Goal: Information Seeking & Learning: Learn about a topic

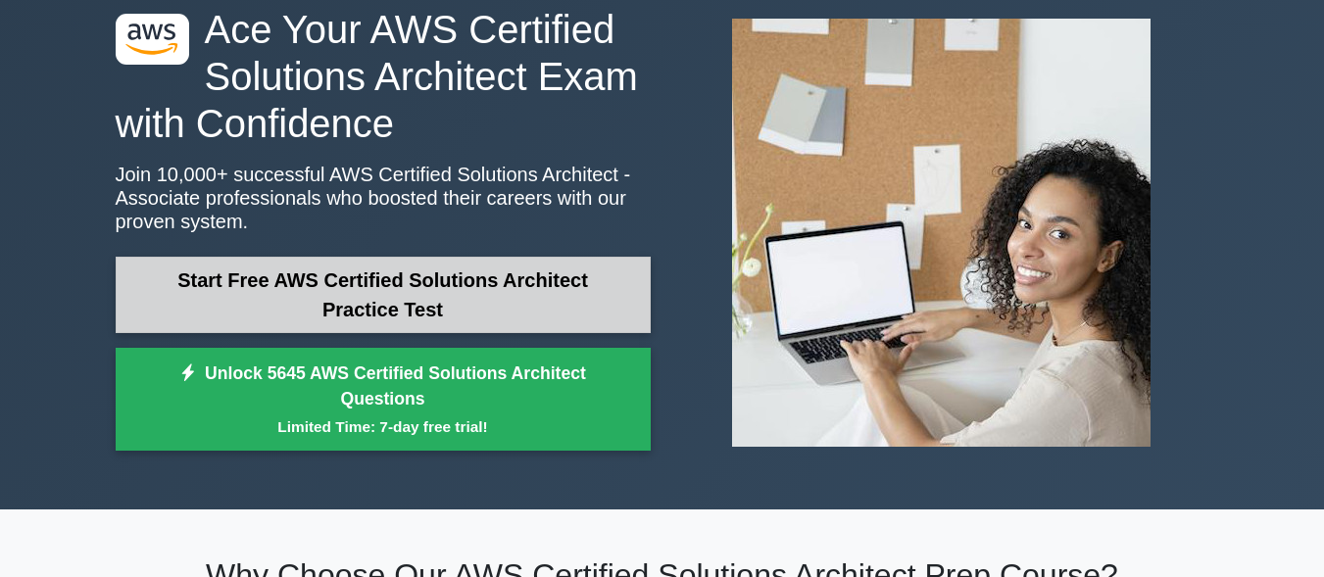
click at [460, 286] on link "Start Free AWS Certified Solutions Architect Practice Test" at bounding box center [383, 295] width 535 height 76
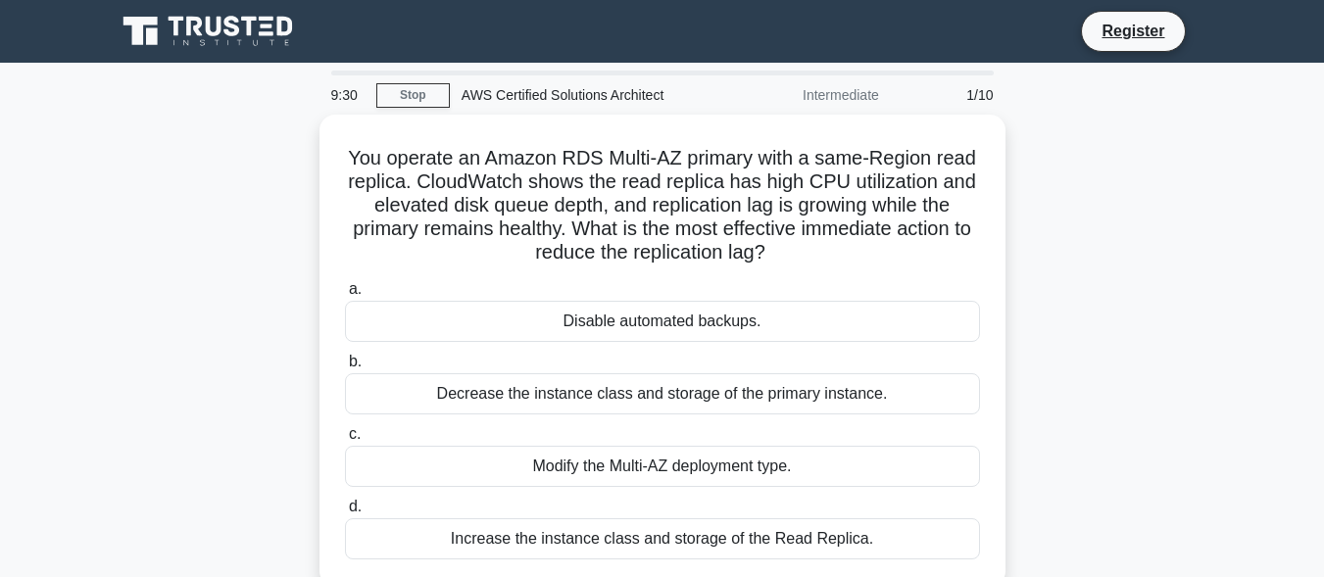
drag, startPoint x: 664, startPoint y: 358, endPoint x: 1235, endPoint y: 503, distance: 588.4
click at [1069, 382] on div "You operate an Amazon RDS Multi-AZ primary with a same-Region read replica. Clo…" at bounding box center [662, 363] width 1117 height 496
drag, startPoint x: 1309, startPoint y: 383, endPoint x: 986, endPoint y: 337, distance: 326.6
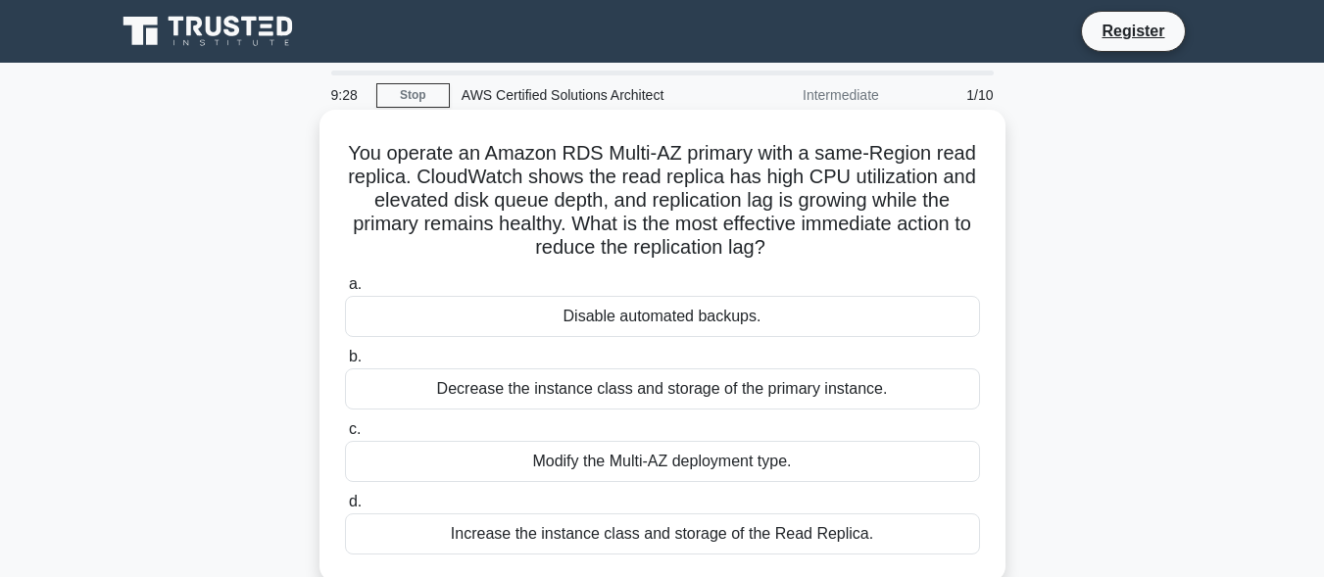
click at [1307, 383] on main "9:28 Stop AWS Certified Solutions Architect Intermediate 1/10 You operate an Am…" at bounding box center [662, 561] width 1324 height 996
click at [949, 244] on h5 "You operate an Amazon RDS Multi-AZ primary with a same-Region read replica. Clo…" at bounding box center [662, 201] width 639 height 120
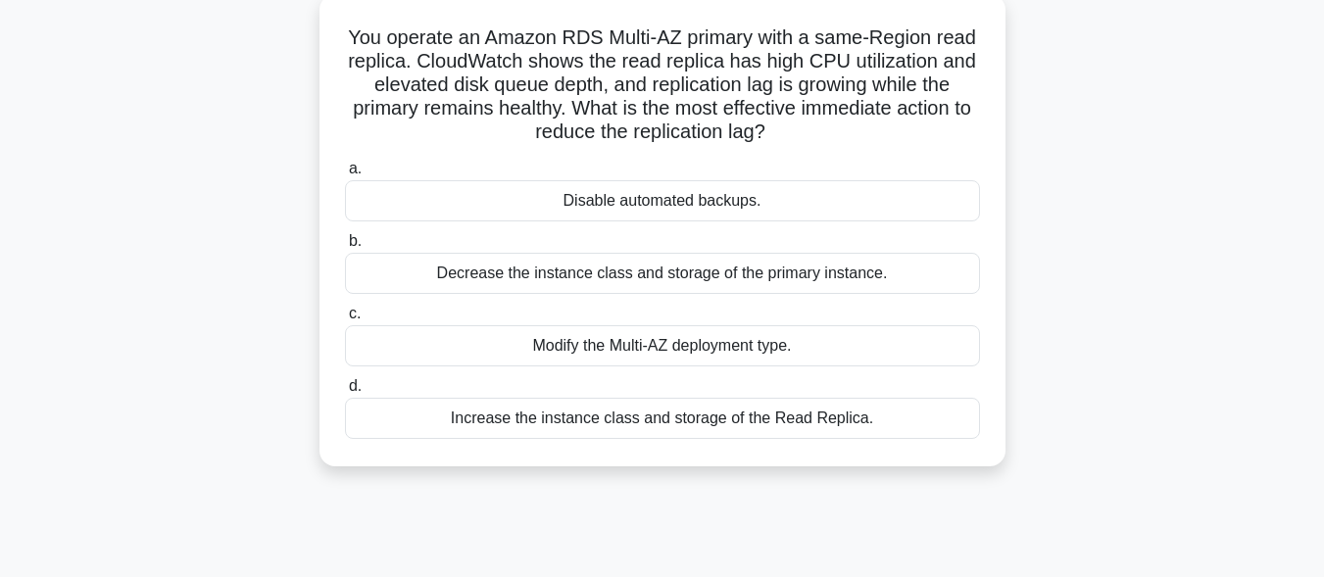
scroll to position [98, 0]
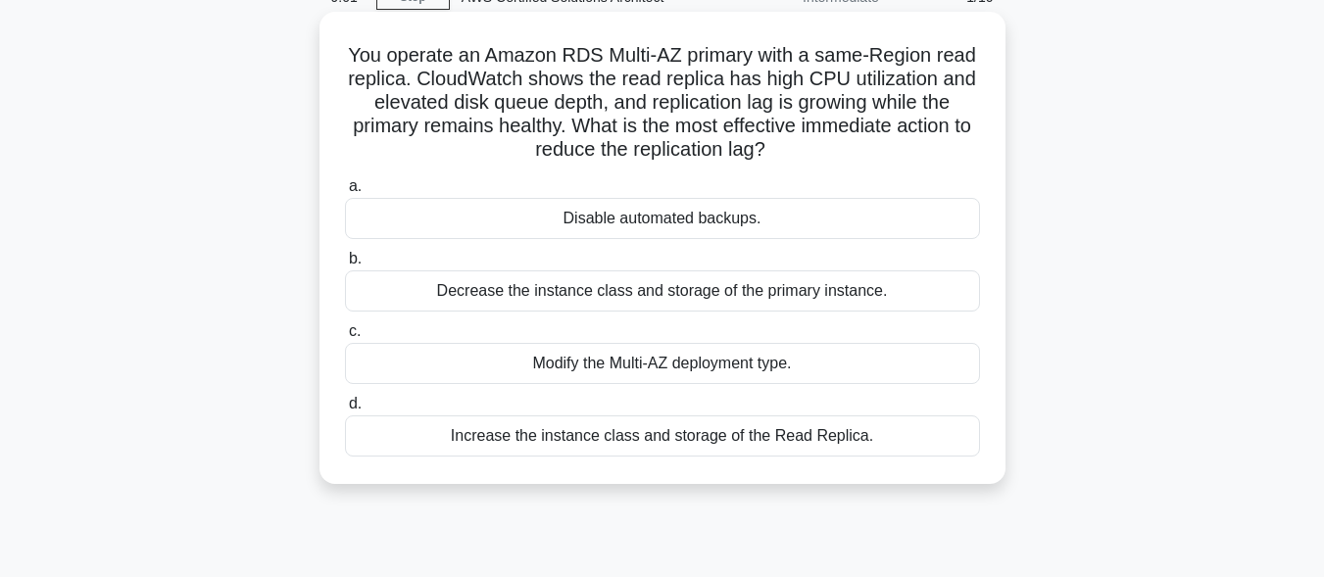
click at [585, 436] on div "Increase the instance class and storage of the Read Replica." at bounding box center [662, 435] width 635 height 41
click at [345, 411] on input "d. Increase the instance class and storage of the Read Replica." at bounding box center [345, 404] width 0 height 13
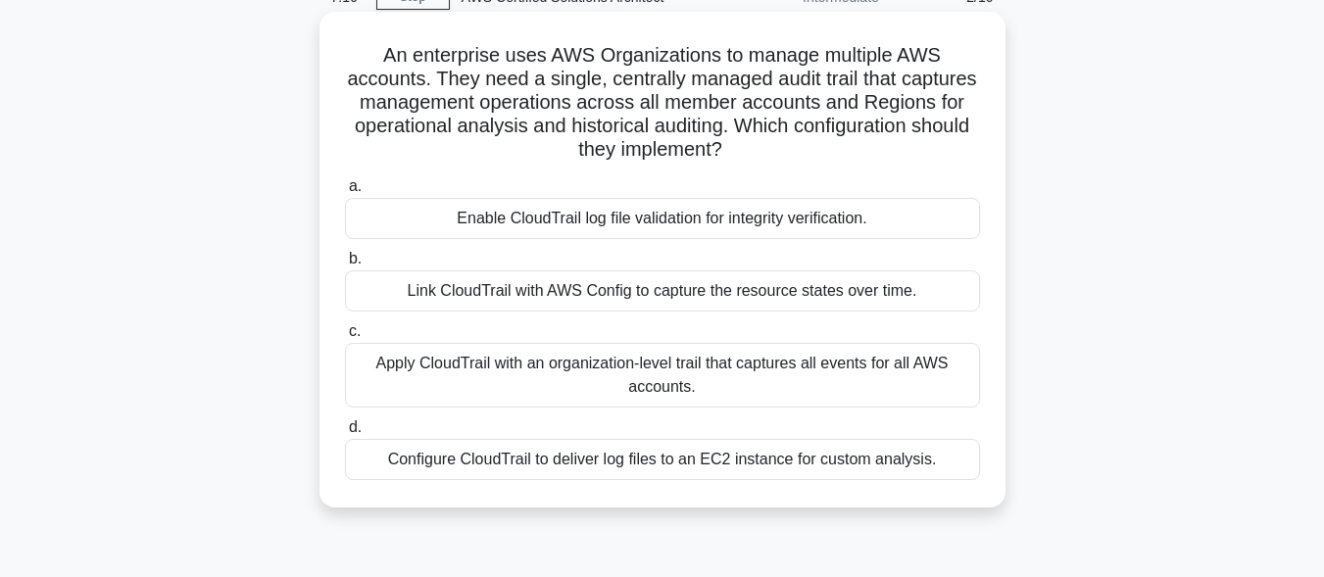
click at [562, 376] on div "Apply CloudTrail with an organization-level trail that captures all events for …" at bounding box center [662, 375] width 635 height 65
click at [345, 338] on input "c. Apply CloudTrail with an organization-level trail that captures all events f…" at bounding box center [345, 331] width 0 height 13
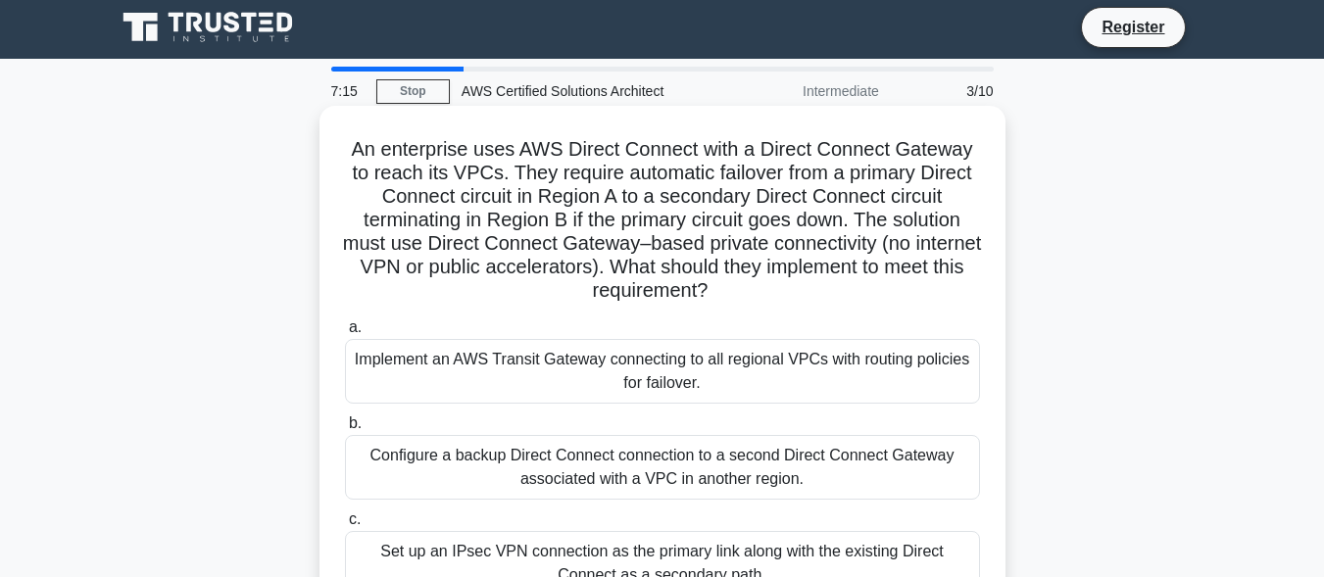
scroll to position [0, 0]
